Goal: Book appointment/travel/reservation

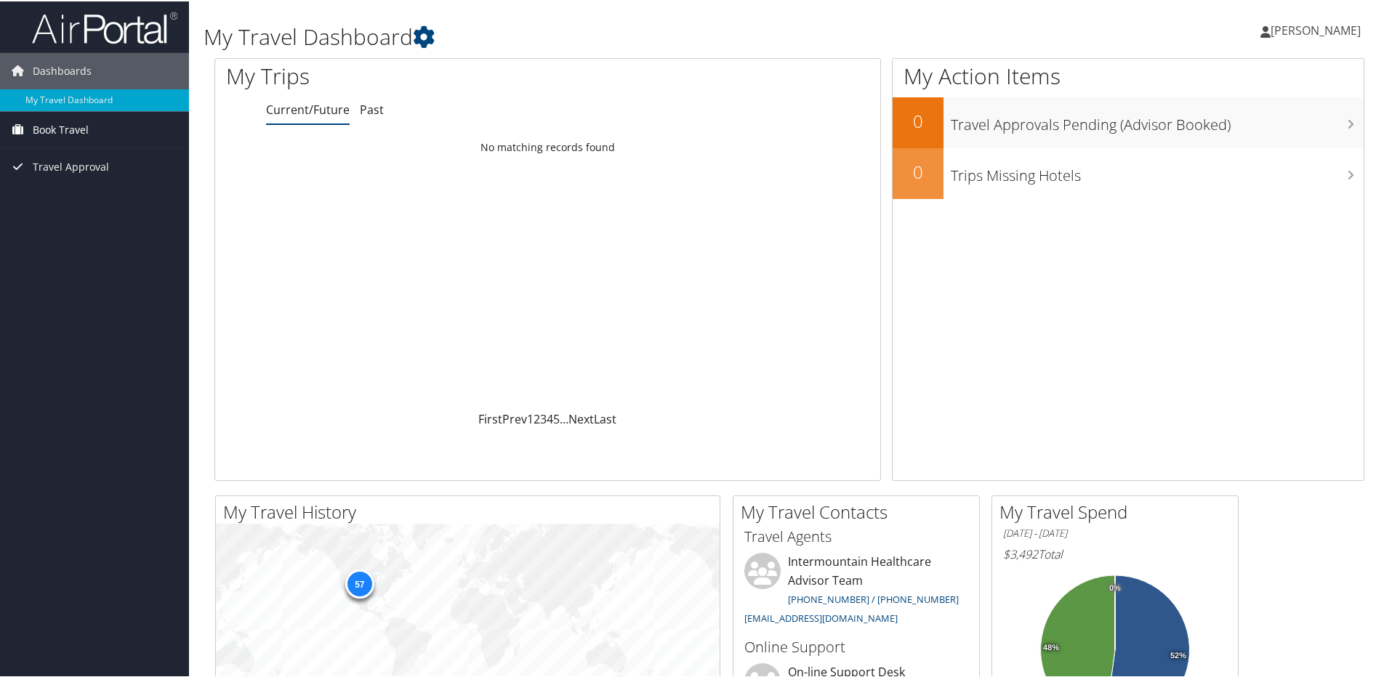
click at [39, 127] on span "Book Travel" at bounding box center [61, 128] width 56 height 36
click at [53, 180] on link "Book/Manage Online Trips" at bounding box center [94, 180] width 189 height 22
